Goal: Task Accomplishment & Management: Manage account settings

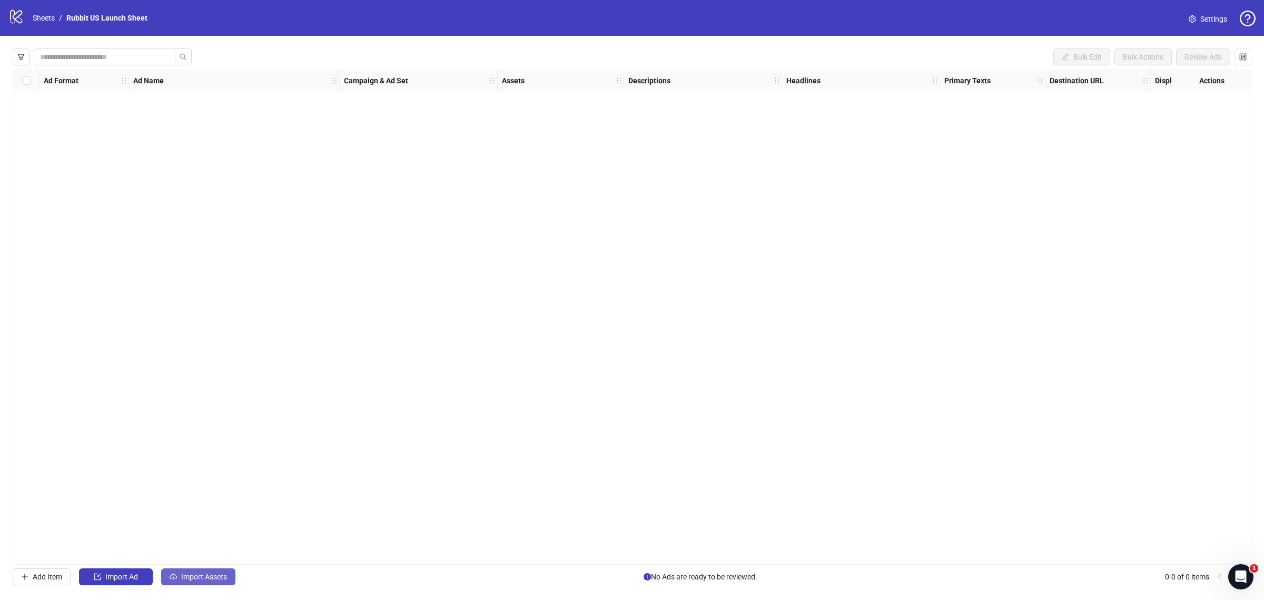
click at [230, 575] on button "Import Assets" at bounding box center [198, 576] width 74 height 17
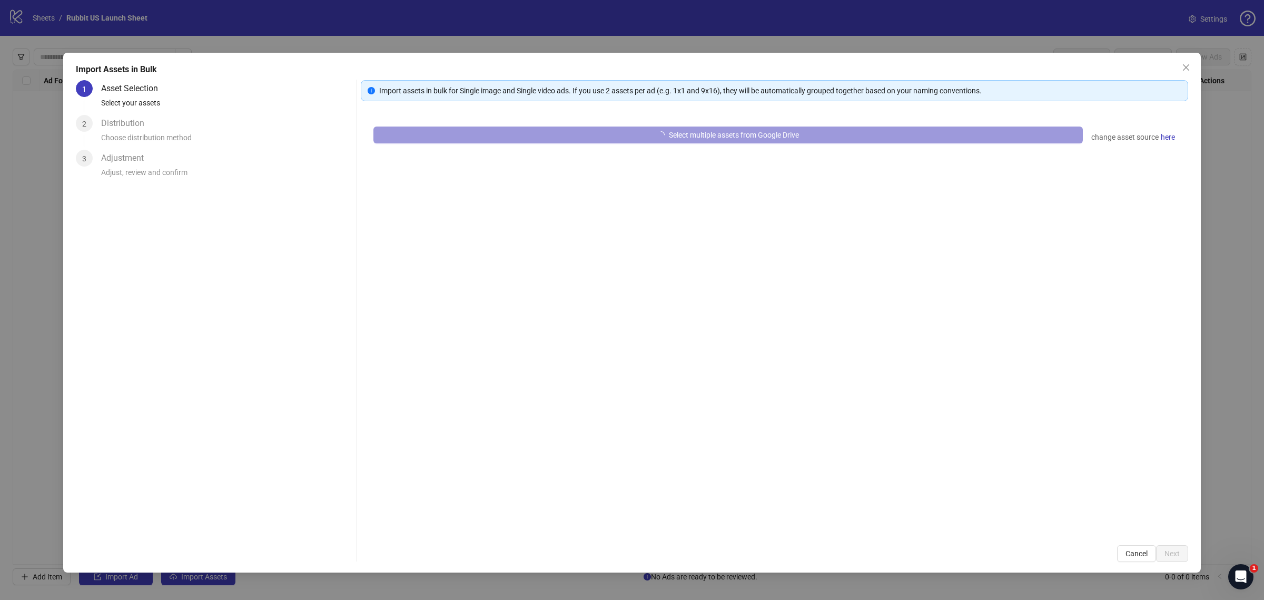
click at [505, 143] on button "Select multiple assets from Google Drive" at bounding box center [729, 134] width 710 height 17
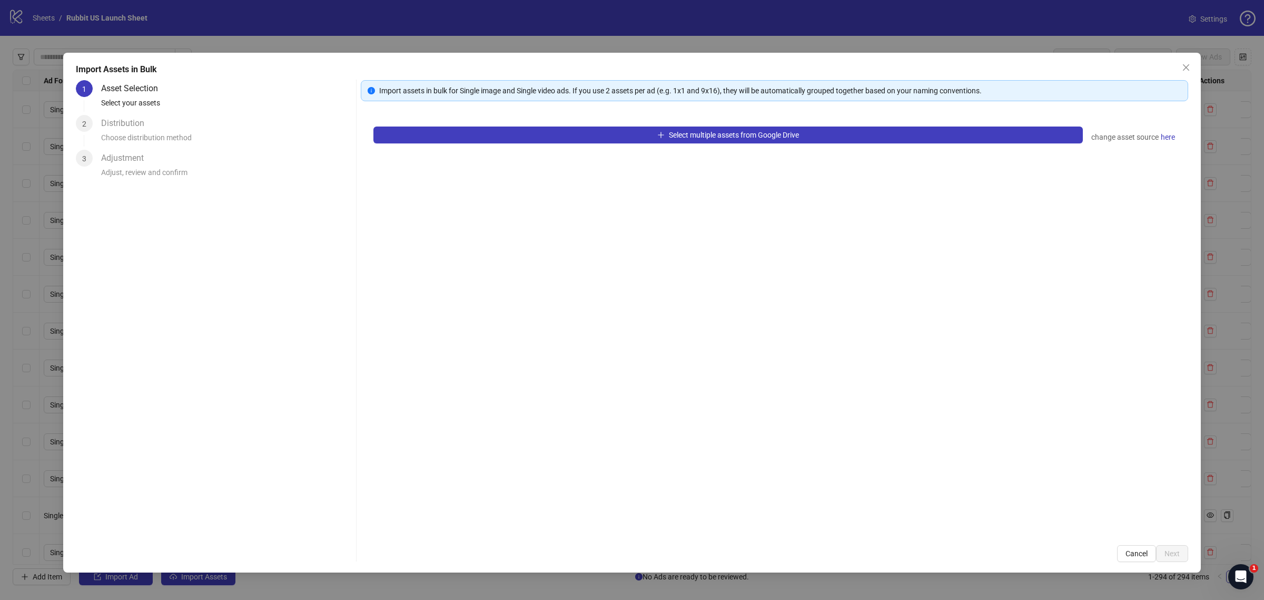
click at [1244, 408] on div "Import Assets in Bulk 1 Asset Selection Select your assets 2 Distribution Choos…" at bounding box center [632, 300] width 1264 height 600
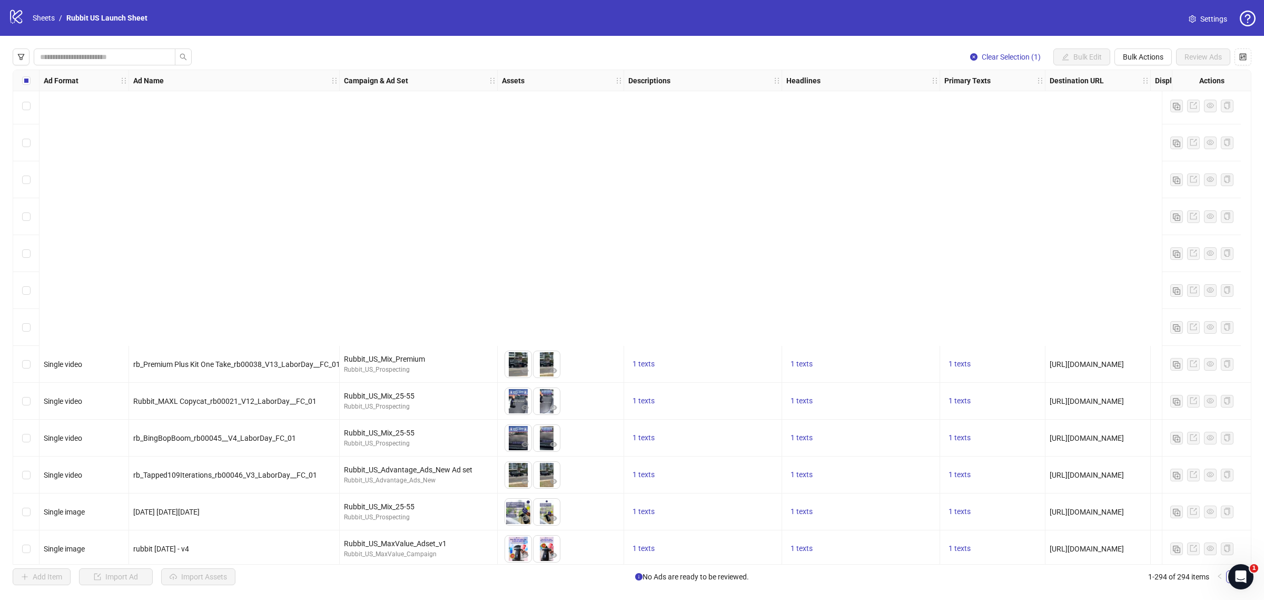
scroll to position [1794, 1]
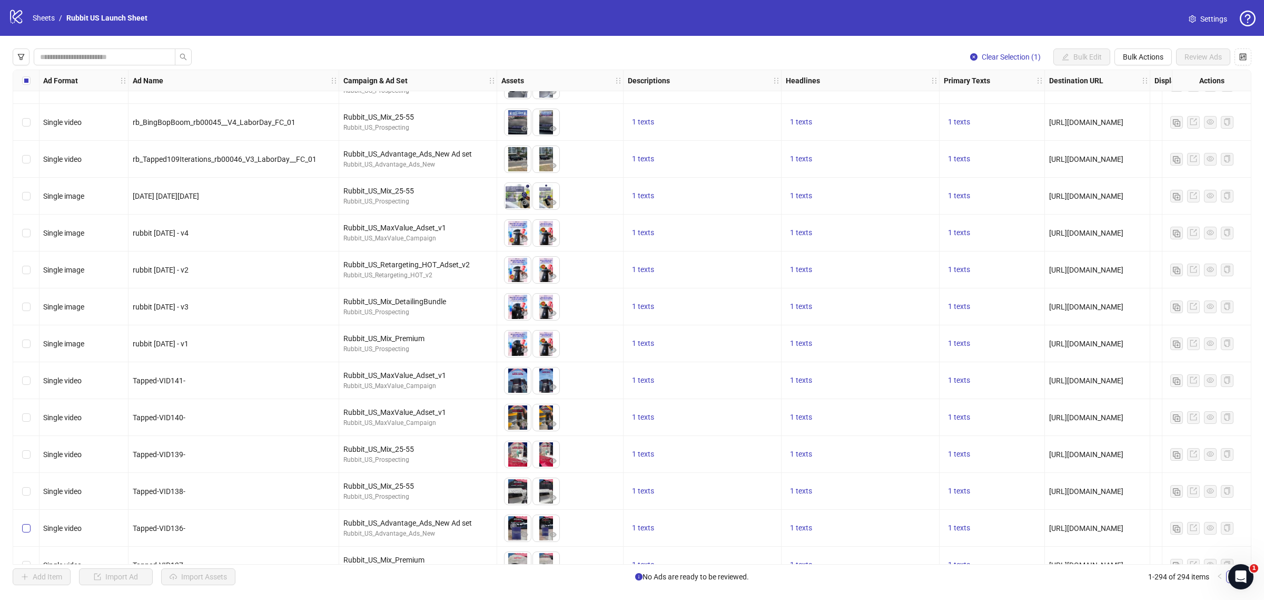
click at [25, 522] on label "Select row 61" at bounding box center [26, 528] width 8 height 12
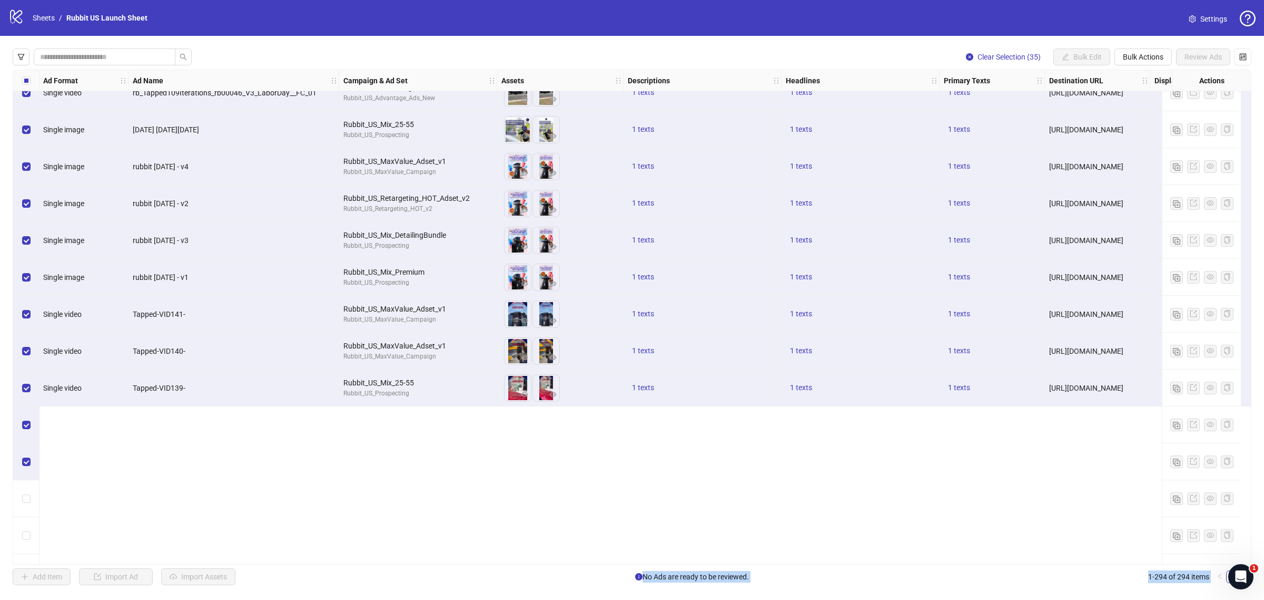
scroll to position [1657, 1]
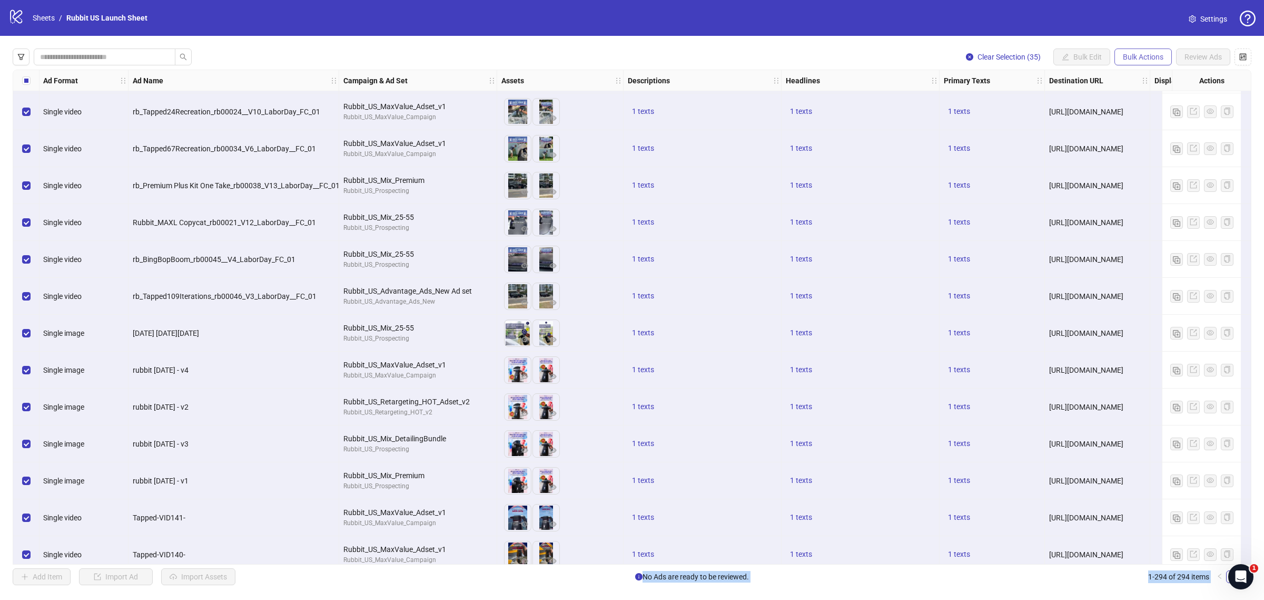
click at [1146, 59] on span "Bulk Actions" at bounding box center [1143, 57] width 41 height 8
click at [1139, 76] on span "Delete" at bounding box center [1158, 79] width 72 height 12
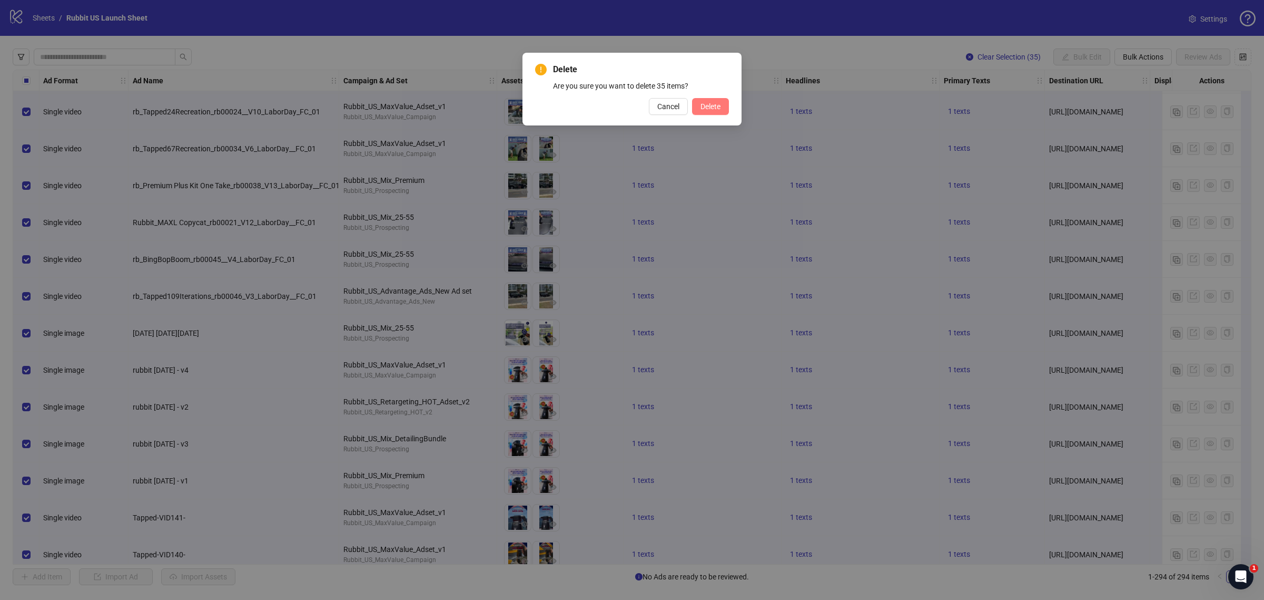
click at [701, 106] on span "Delete" at bounding box center [711, 106] width 20 height 8
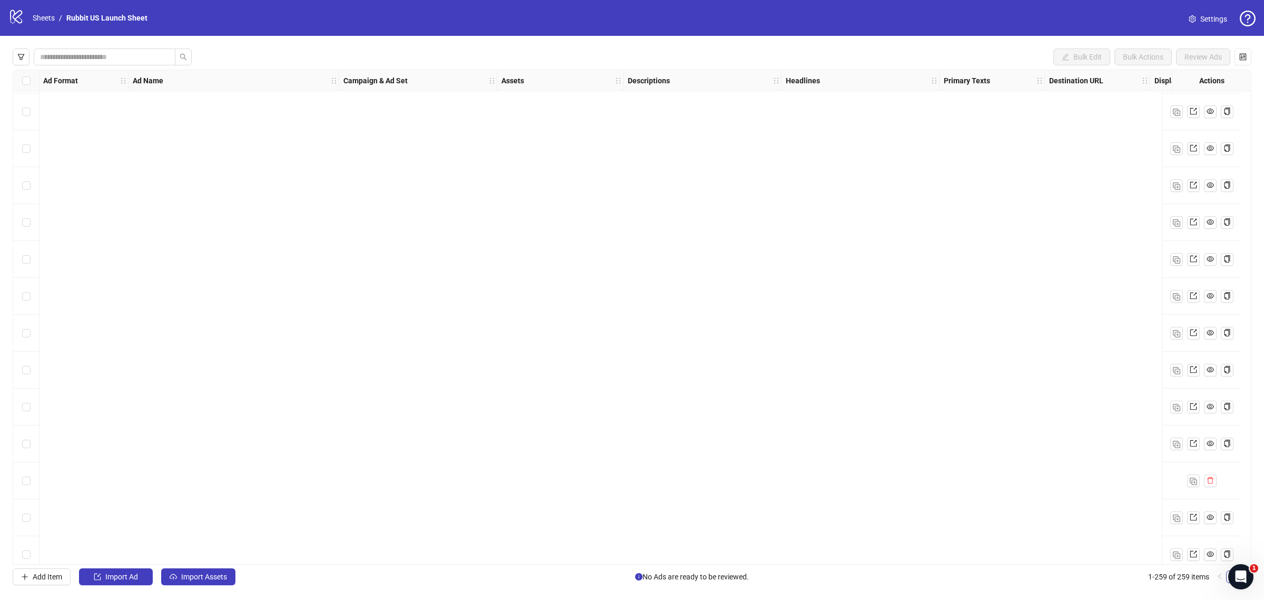
scroll to position [9083, 1]
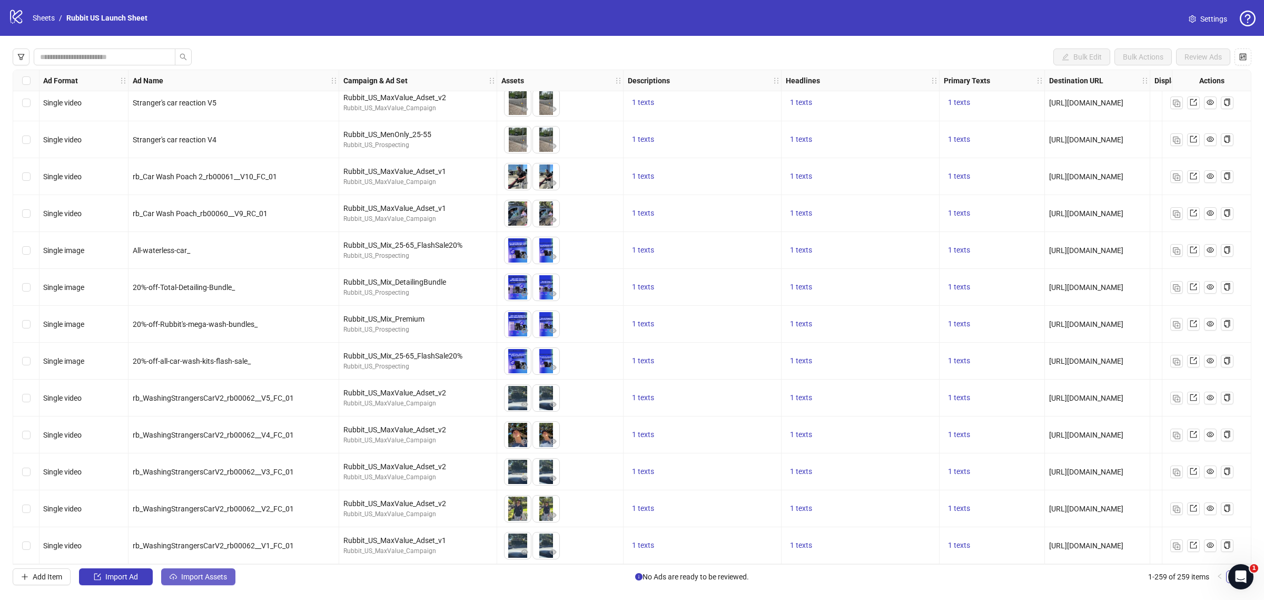
click at [191, 583] on button "Import Assets" at bounding box center [198, 576] width 74 height 17
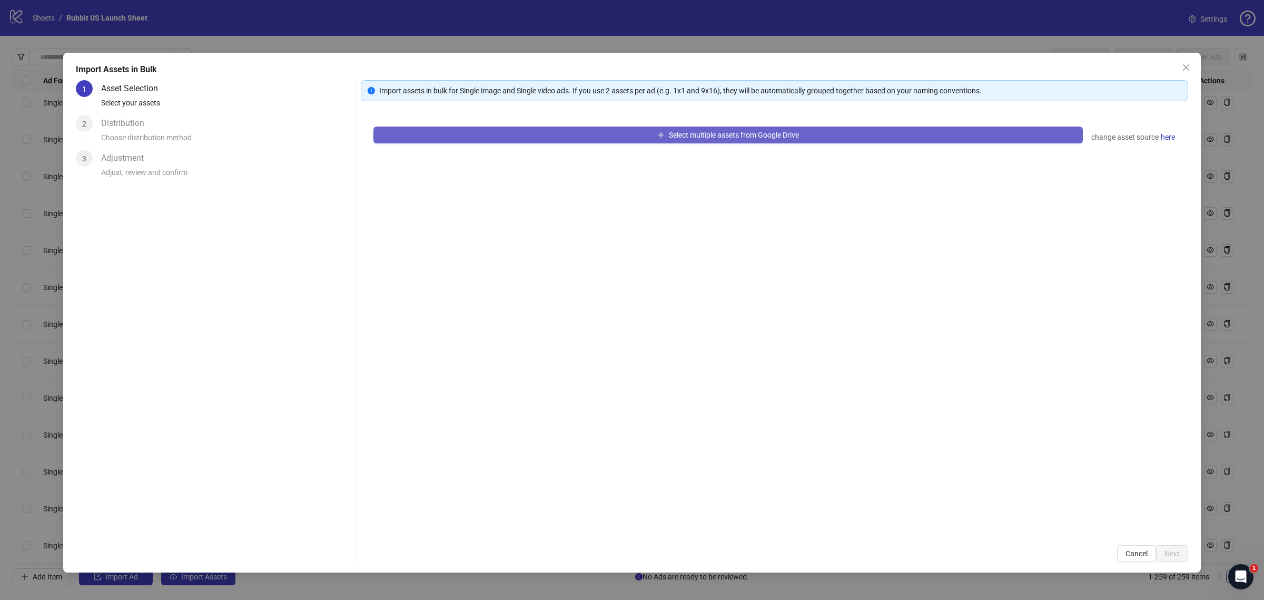
click at [685, 132] on span "Select multiple assets from Google Drive" at bounding box center [734, 135] width 130 height 8
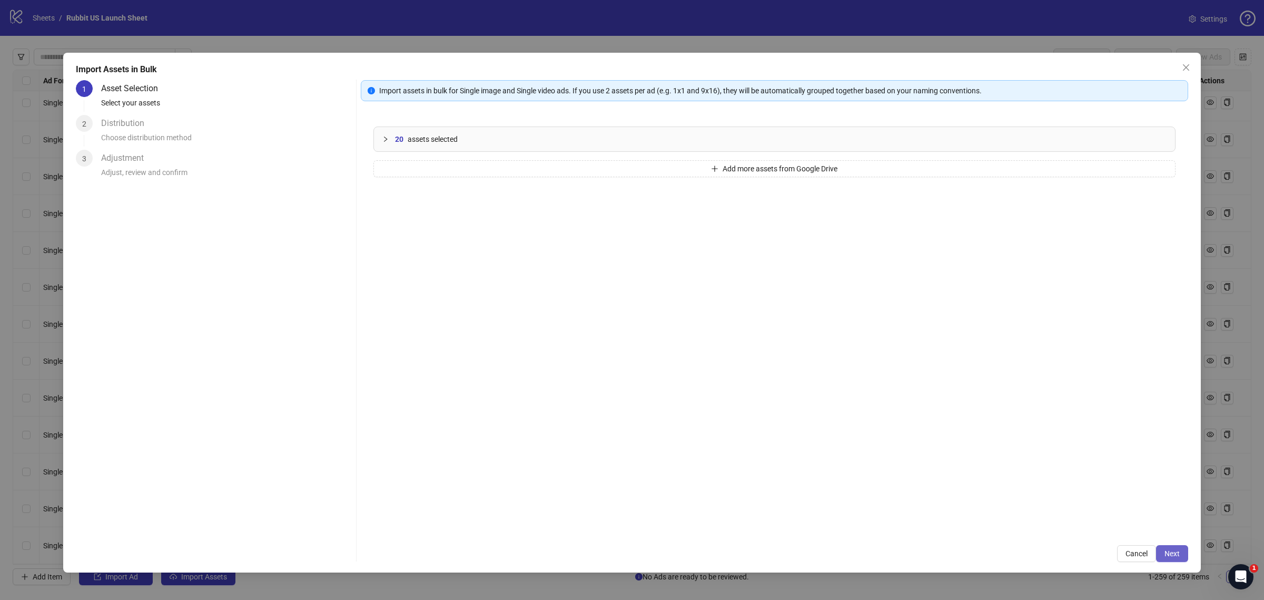
click at [1166, 555] on span "Next" at bounding box center [1172, 553] width 15 height 8
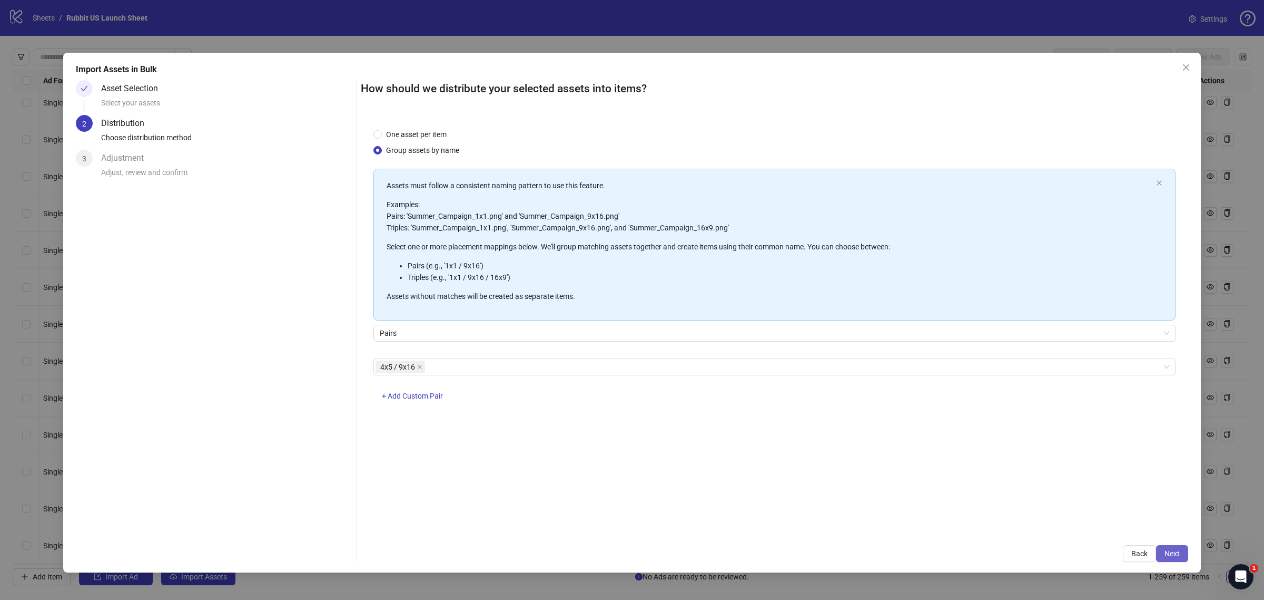
click at [1176, 557] on span "Next" at bounding box center [1172, 553] width 15 height 8
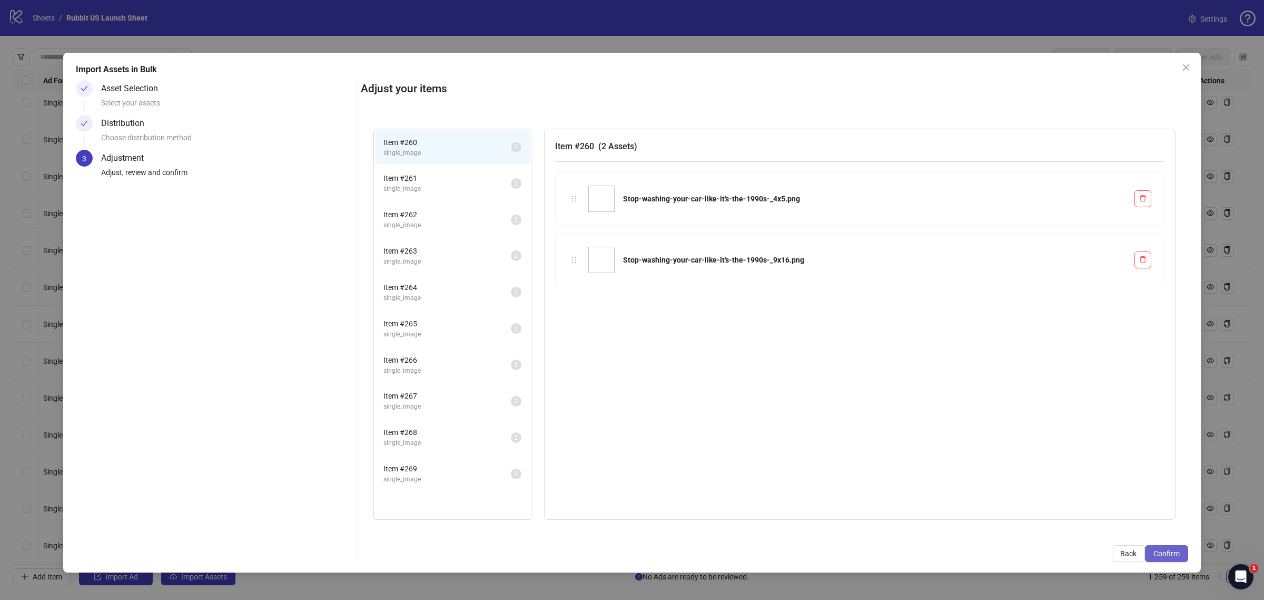
click at [1171, 551] on span "Confirm" at bounding box center [1167, 553] width 26 height 8
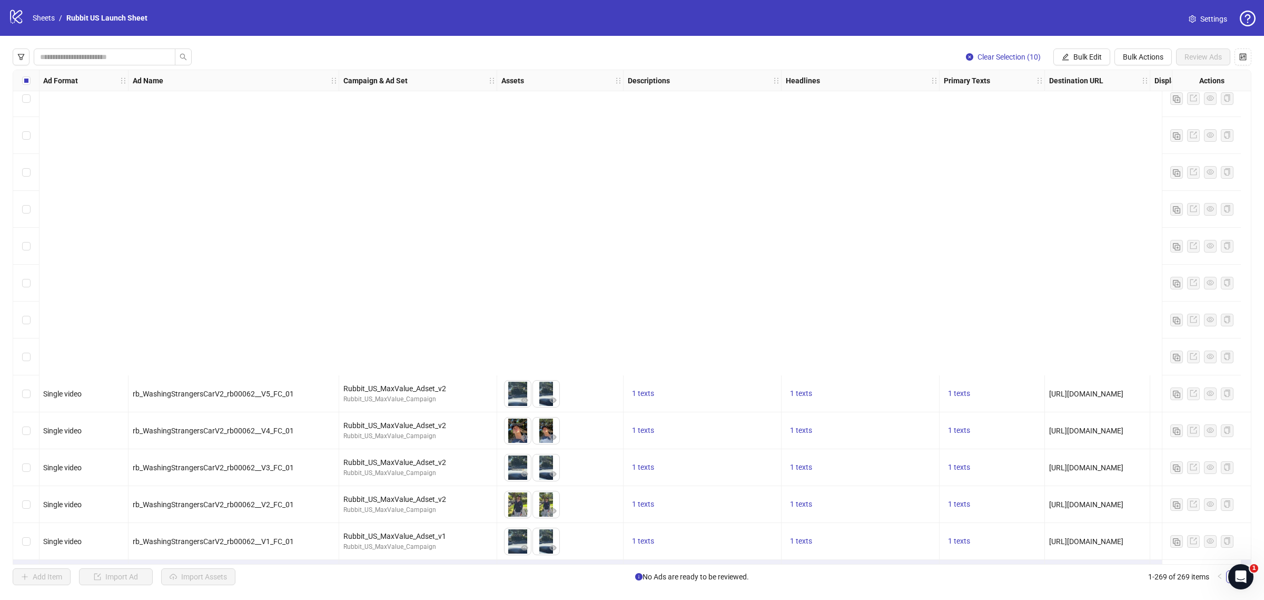
scroll to position [9452, 1]
